Goal: Find specific page/section: Find specific page/section

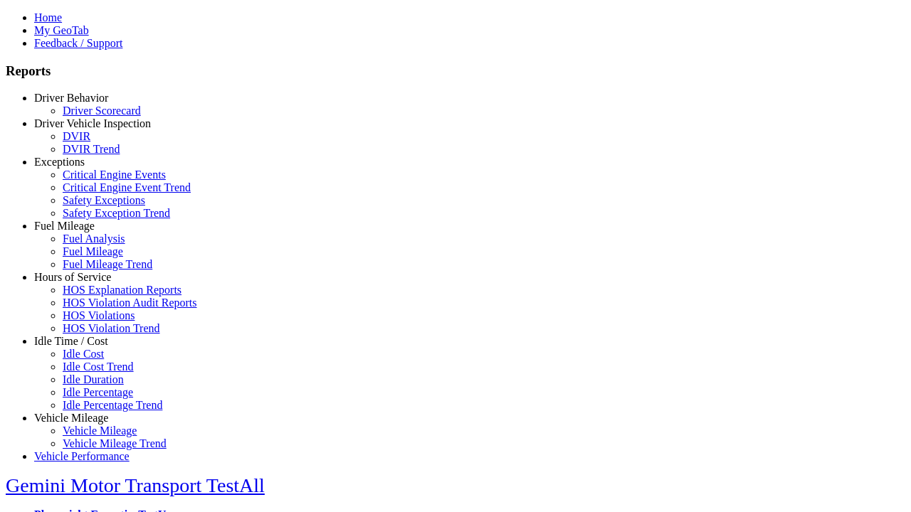
click at [82, 283] on link "Hours of Service" at bounding box center [72, 277] width 77 height 12
click at [93, 296] on link "HOS Explanation Reports" at bounding box center [122, 290] width 119 height 12
